Goal: Information Seeking & Learning: Learn about a topic

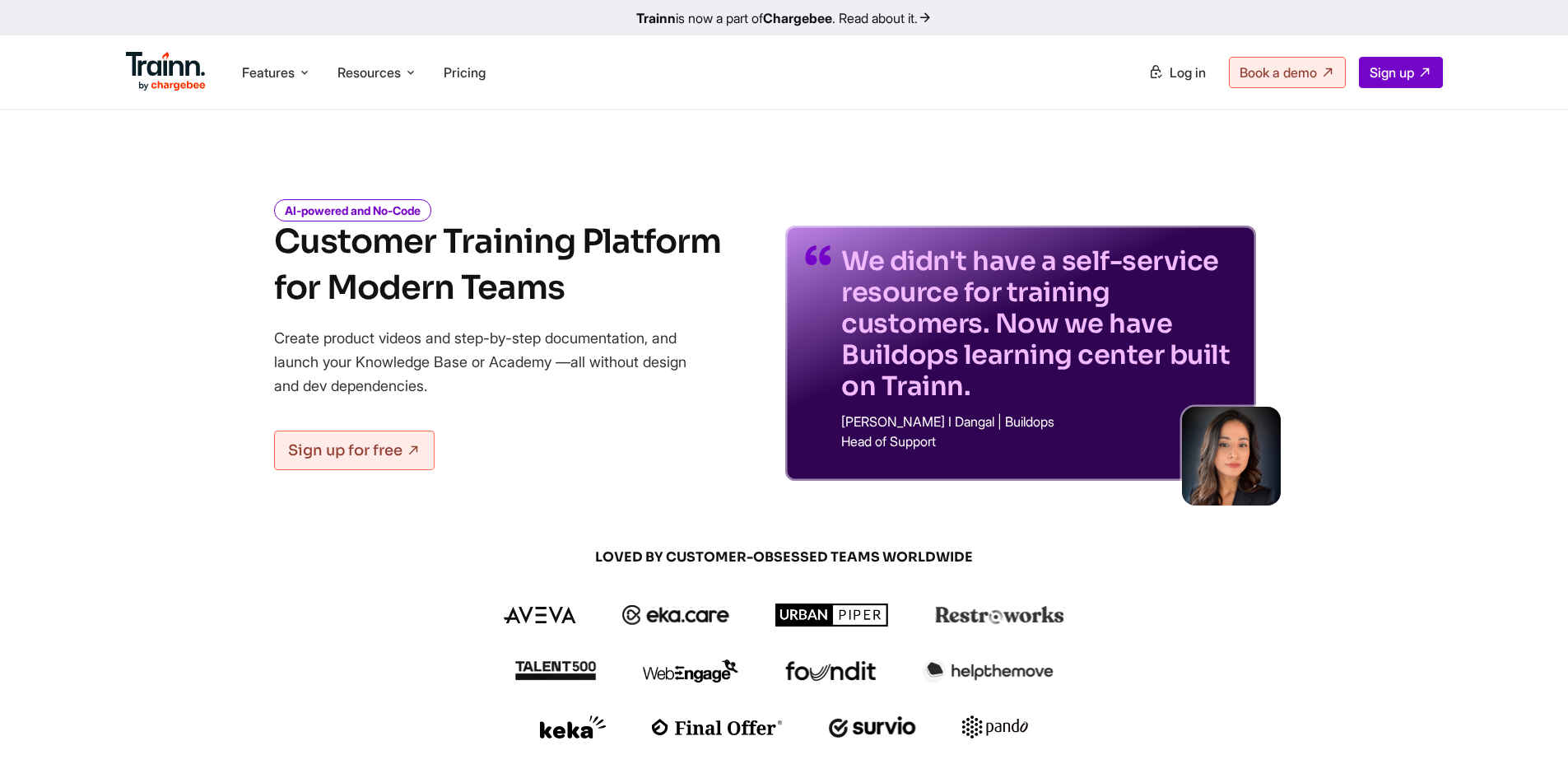
click at [448, 54] on ul "Features Product Videos Create product & how-to videos in multiple languages. G…" at bounding box center [454, 71] width 658 height 47
click at [463, 62] on li "Pricing" at bounding box center [464, 72] width 55 height 31
drag, startPoint x: 418, startPoint y: 81, endPoint x: 476, endPoint y: 60, distance: 61.7
click at [418, 81] on li "Resources Resources Trainn Help Center Help videos to get you started. Trainn B…" at bounding box center [377, 72] width 93 height 31
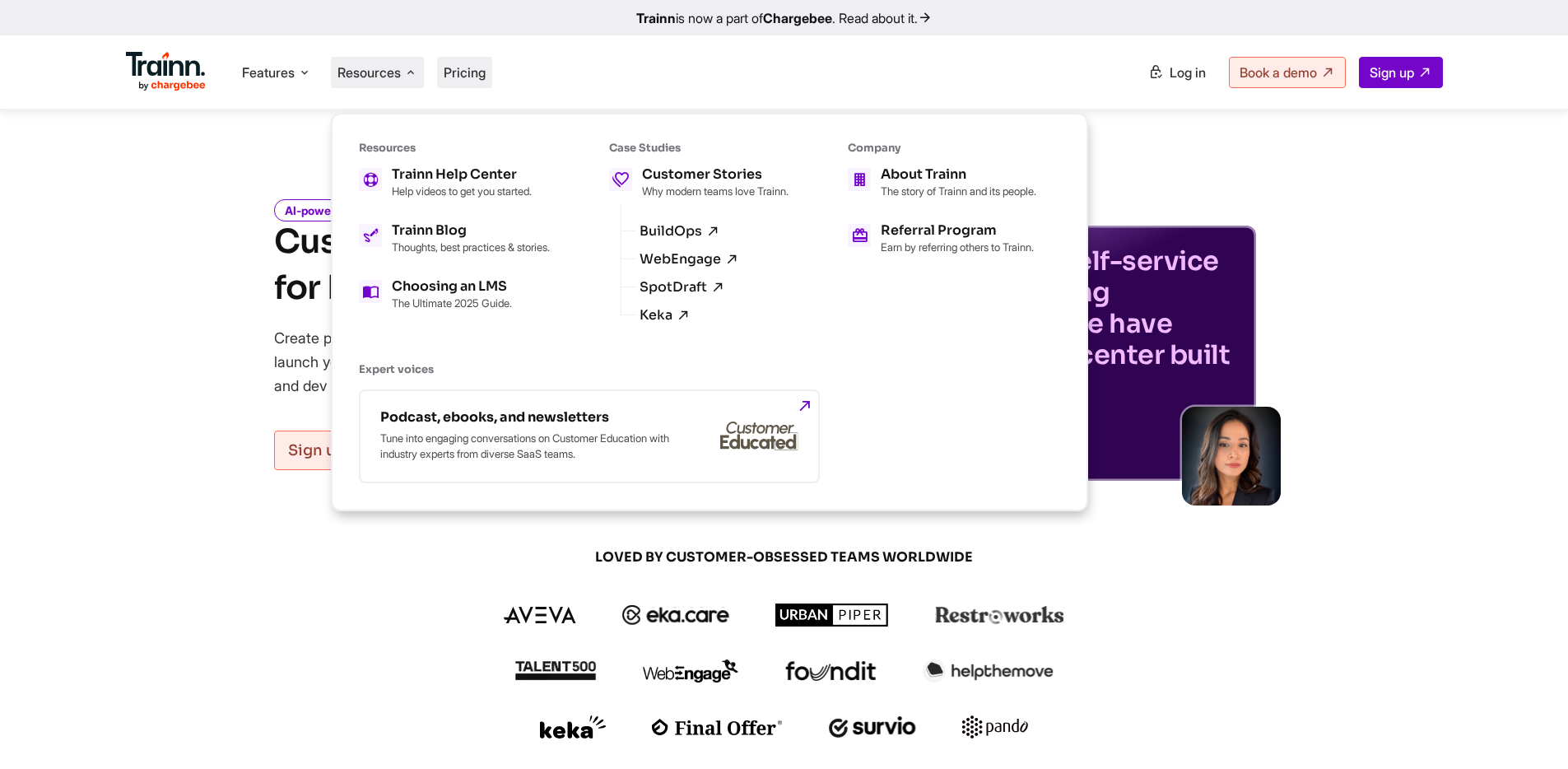
click at [476, 60] on li "Pricing" at bounding box center [464, 72] width 55 height 31
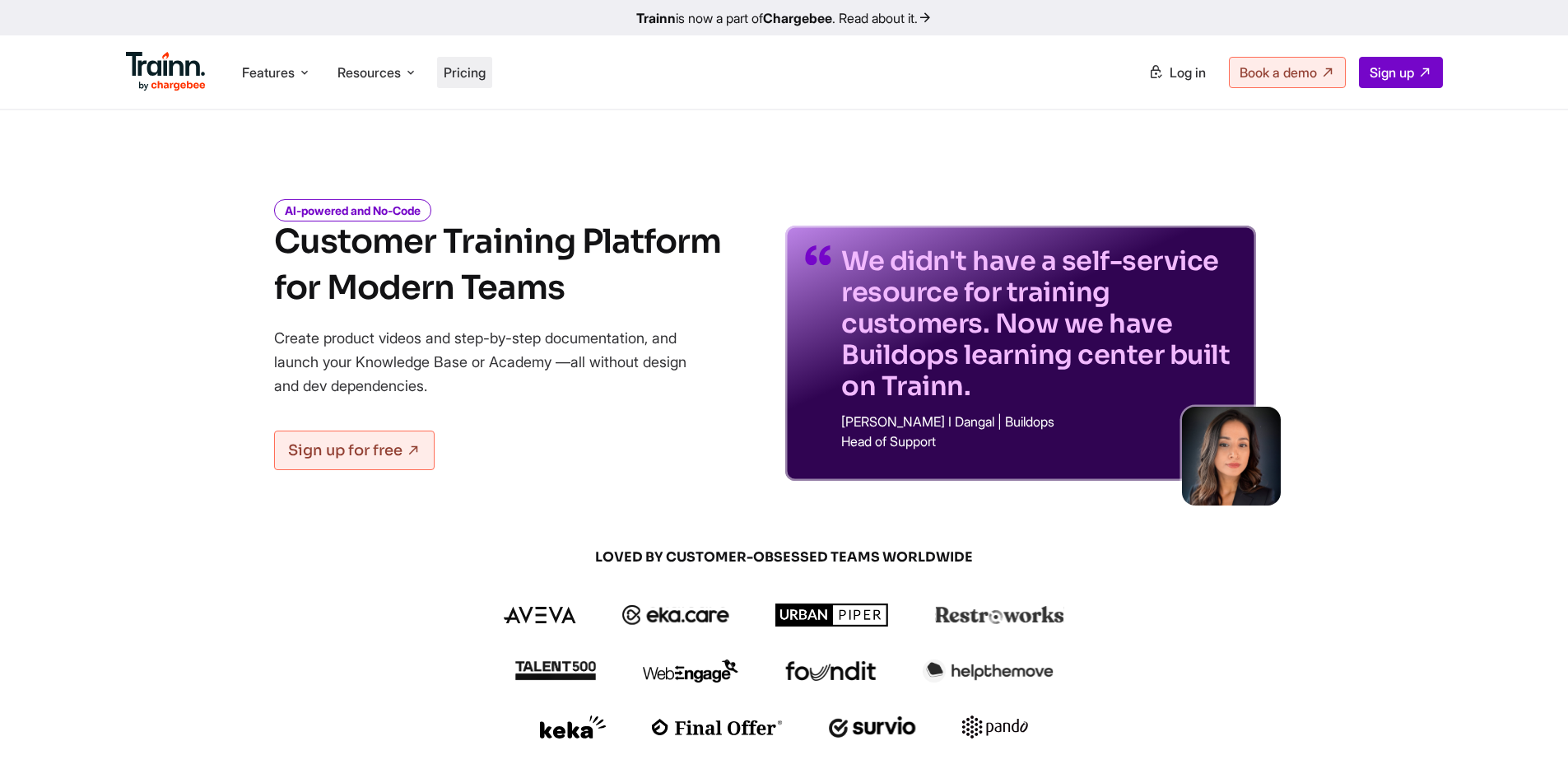
click at [474, 67] on span "Pricing" at bounding box center [464, 71] width 42 height 16
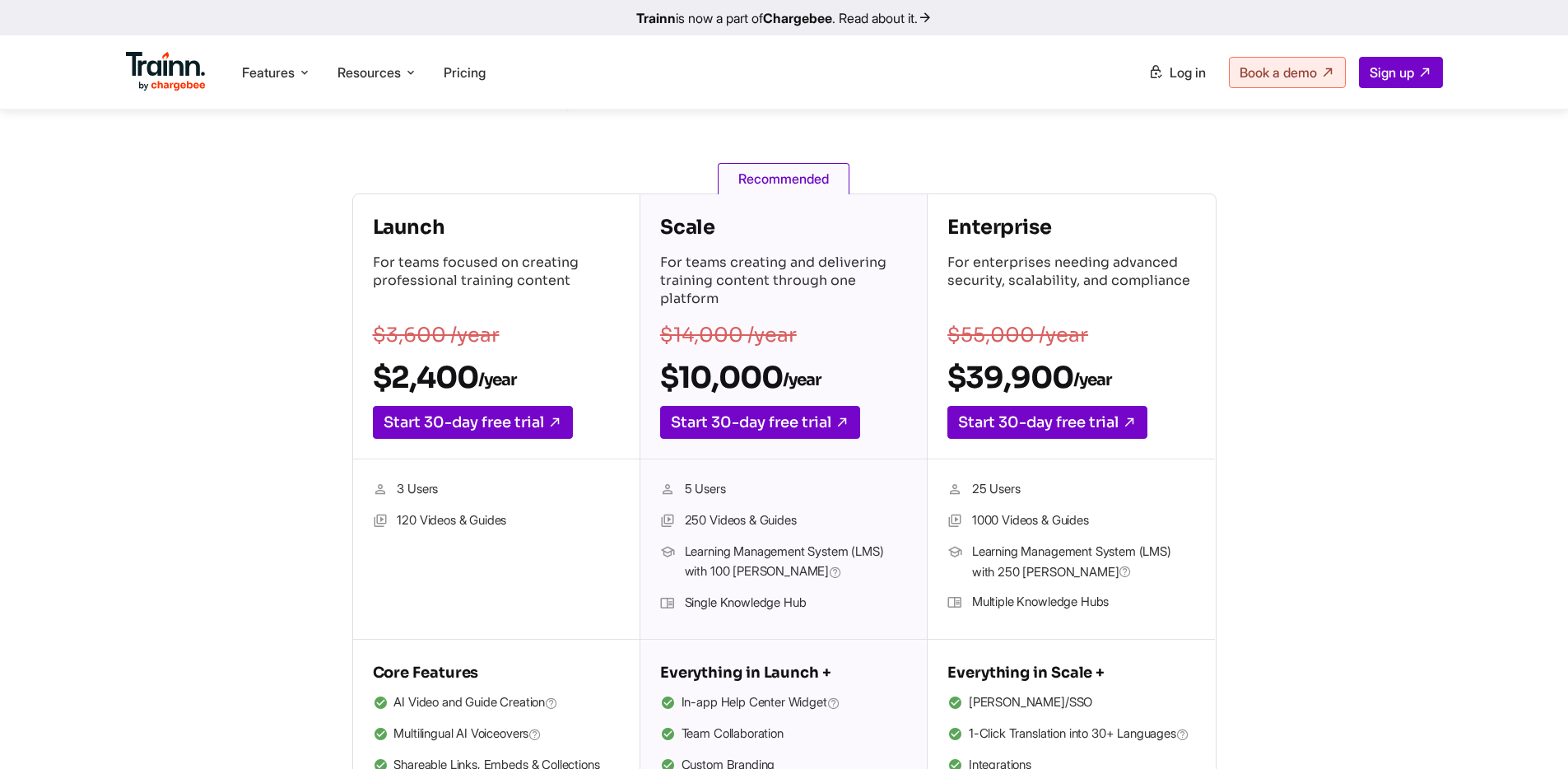
scroll to position [199, 0]
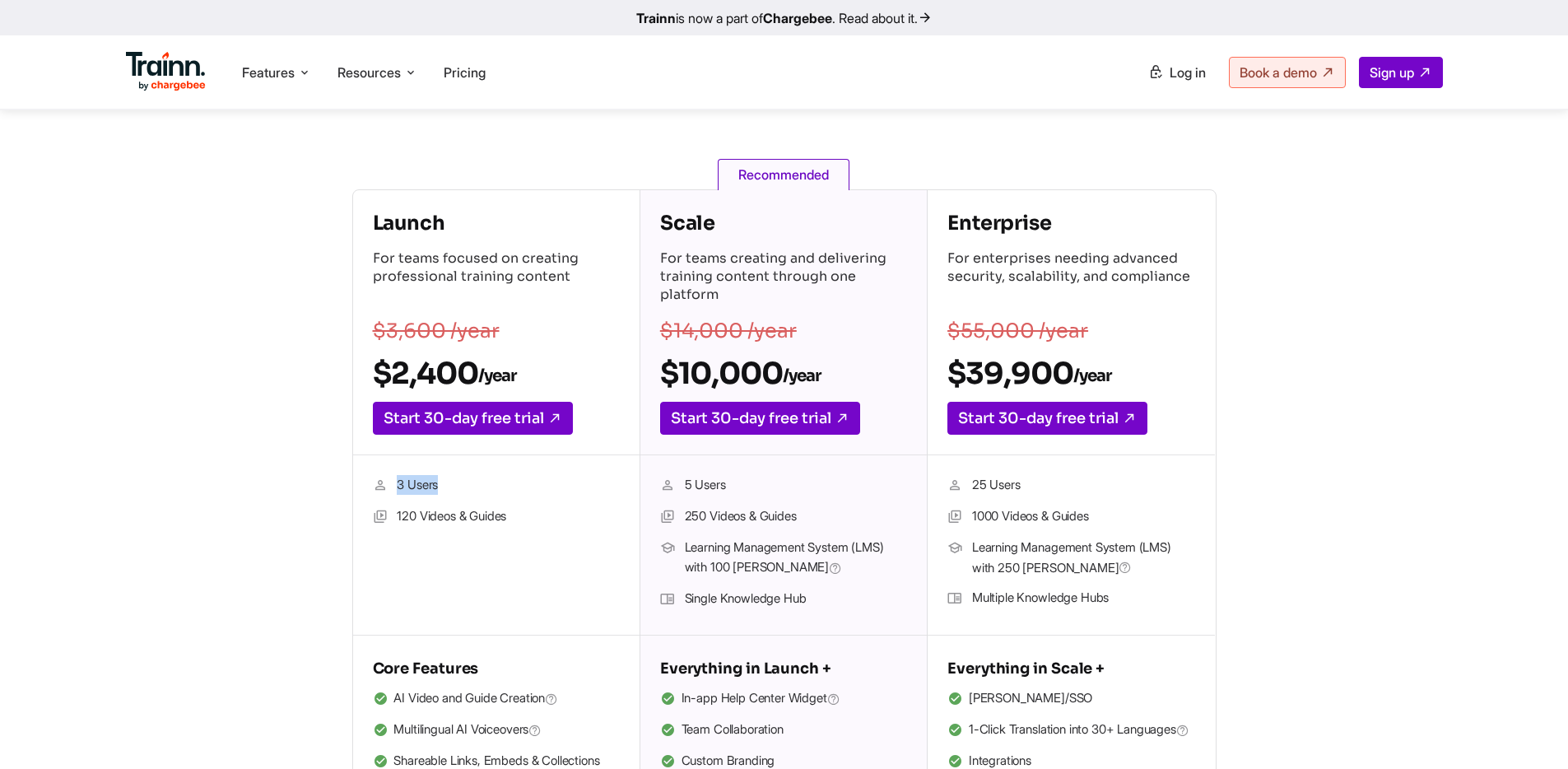
drag, startPoint x: 435, startPoint y: 472, endPoint x: 508, endPoint y: 465, distance: 73.3
click at [508, 465] on div "3 Users 120 Videos & Guides" at bounding box center [496, 545] width 286 height 181
click at [382, 230] on h4 "Launch" at bounding box center [497, 222] width 247 height 26
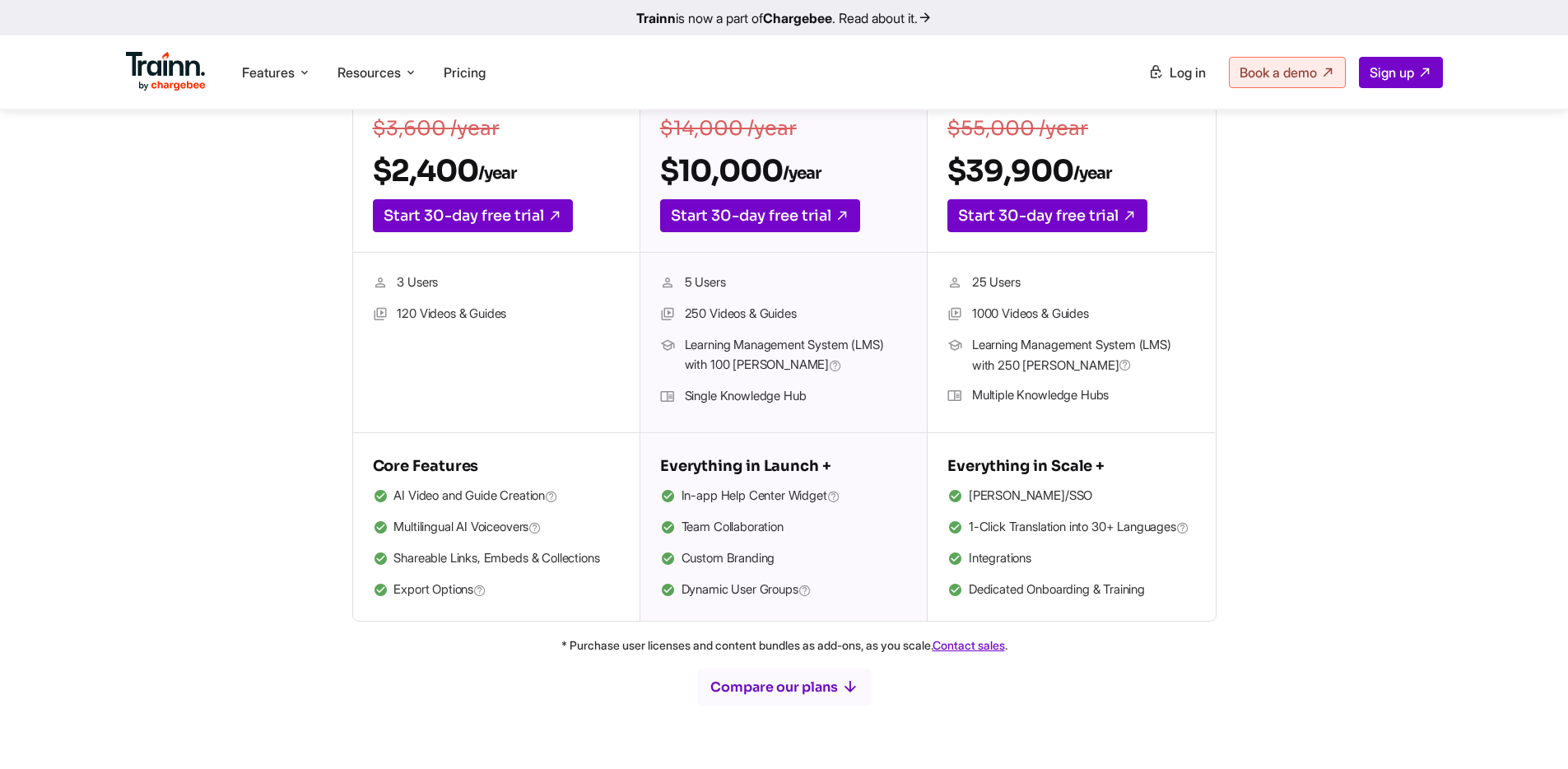
scroll to position [408, 0]
